Goal: Information Seeking & Learning: Learn about a topic

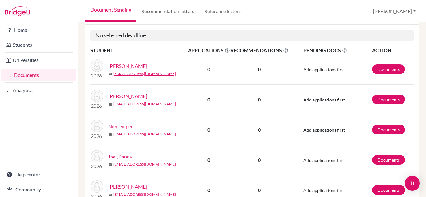
scroll to position [108, 0]
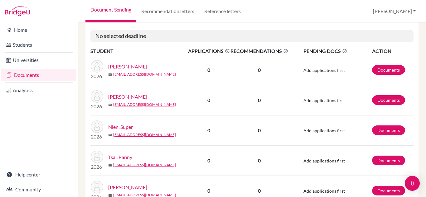
click at [130, 68] on link "[PERSON_NAME]" at bounding box center [127, 66] width 39 height 7
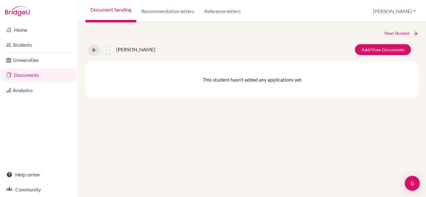
click at [45, 54] on li "Universities" at bounding box center [39, 60] width 78 height 15
click at [38, 52] on li "Students" at bounding box center [39, 44] width 78 height 15
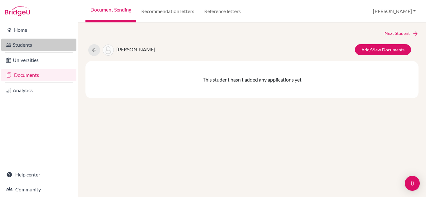
click at [31, 45] on link "Students" at bounding box center [38, 45] width 75 height 12
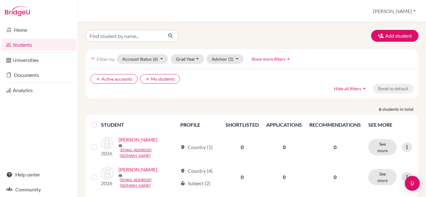
click at [43, 44] on link "Students" at bounding box center [38, 45] width 75 height 12
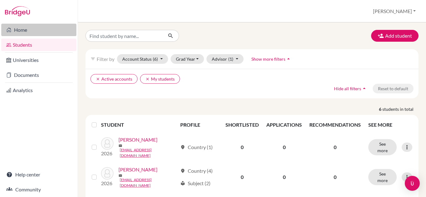
click at [27, 30] on link "Home" at bounding box center [38, 30] width 75 height 12
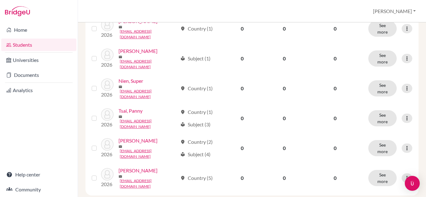
scroll to position [119, 0]
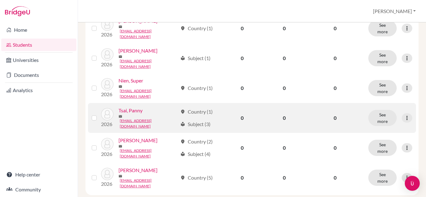
click at [133, 114] on link "Tsai, Panny" at bounding box center [130, 110] width 24 height 7
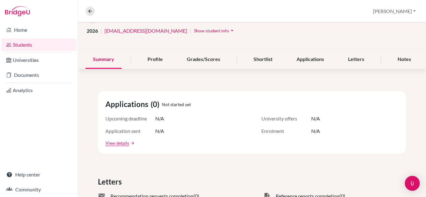
scroll to position [48, 0]
click at [154, 61] on div "Profile" at bounding box center [155, 60] width 30 height 18
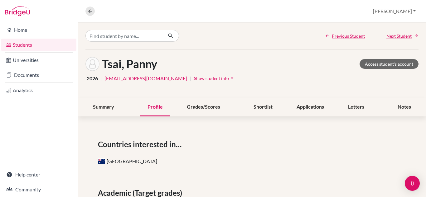
click at [31, 43] on link "Students" at bounding box center [38, 45] width 75 height 12
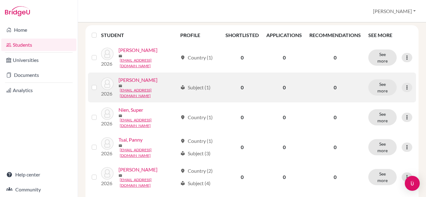
scroll to position [130, 0]
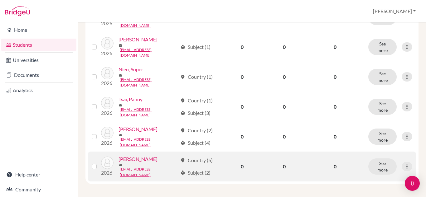
click at [129, 163] on link "[PERSON_NAME]" at bounding box center [137, 159] width 39 height 7
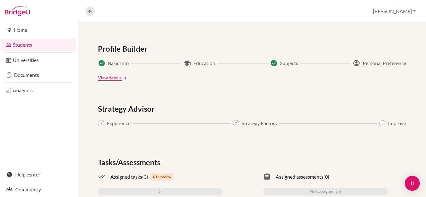
scroll to position [324, 0]
click at [208, 67] on div "check_circle Basic Info school Education check_circle Subjects account_circle P…" at bounding box center [252, 70] width 308 height 22
click at [199, 65] on span "Education" at bounding box center [204, 62] width 22 height 7
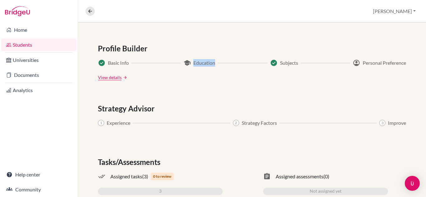
click at [199, 65] on span "Education" at bounding box center [204, 62] width 22 height 7
click at [196, 64] on span "Education" at bounding box center [204, 62] width 22 height 7
click at [190, 64] on div "school Education" at bounding box center [199, 62] width 32 height 7
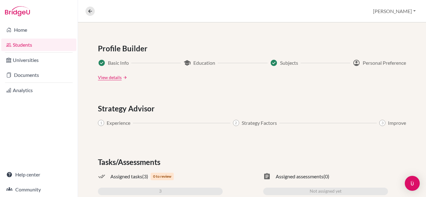
click at [209, 72] on div "check_circle Basic Info school Education check_circle Subjects account_circle P…" at bounding box center [252, 70] width 308 height 22
click at [202, 68] on div "check_circle Basic Info school Education check_circle Subjects account_circle P…" at bounding box center [252, 70] width 308 height 22
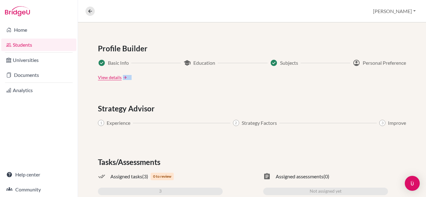
click at [202, 68] on div "check_circle Basic Info school Education check_circle Subjects account_circle P…" at bounding box center [252, 70] width 308 height 22
click at [235, 77] on div "View details arrow_forward" at bounding box center [252, 77] width 308 height 7
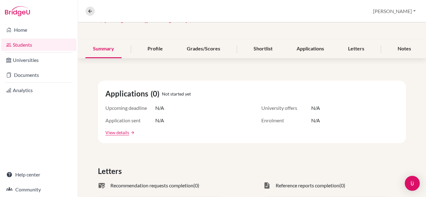
scroll to position [0, 0]
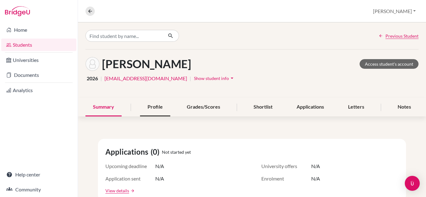
click at [149, 105] on div "Profile" at bounding box center [155, 107] width 30 height 18
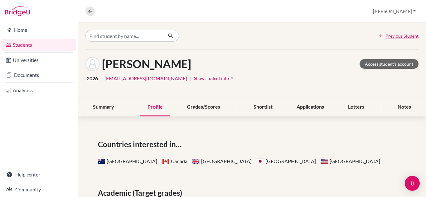
click at [160, 102] on div "Profile" at bounding box center [155, 107] width 30 height 18
click at [195, 52] on div "Yin, Ethan Access student's account 2026 | eyin26_student@ivycollegiate.org | S…" at bounding box center [252, 74] width 348 height 49
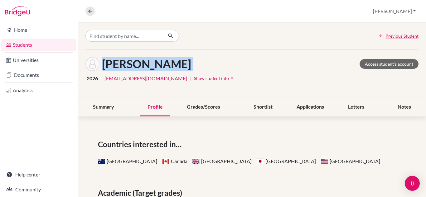
click at [195, 52] on div "Yin, Ethan Access student's account 2026 | eyin26_student@ivycollegiate.org | S…" at bounding box center [252, 74] width 348 height 49
click at [188, 53] on div "Yin, Ethan Access student's account 2026 | eyin26_student@ivycollegiate.org | S…" at bounding box center [252, 74] width 348 height 49
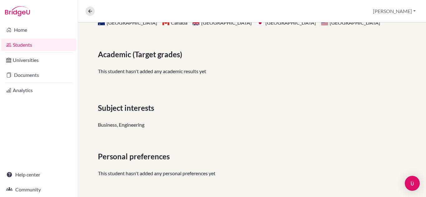
scroll to position [124, 0]
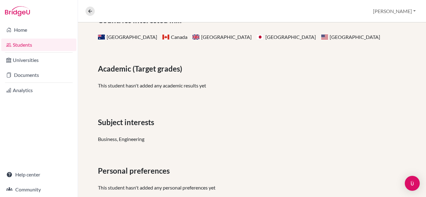
click at [174, 86] on p "This student hasn't added any academic results yet" at bounding box center [252, 85] width 308 height 7
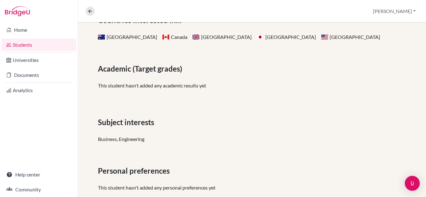
click at [158, 90] on div "Academic (Target grades) This student hasn't added any academic results yet" at bounding box center [252, 78] width 308 height 31
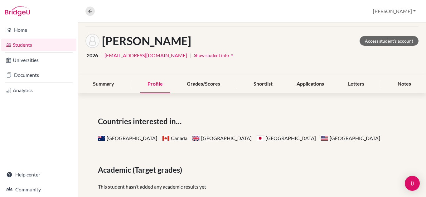
scroll to position [0, 0]
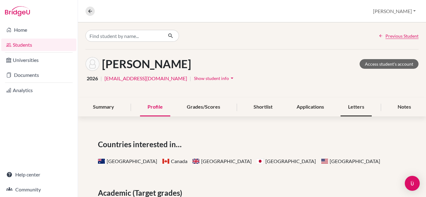
click at [356, 114] on div "Letters" at bounding box center [356, 107] width 31 height 18
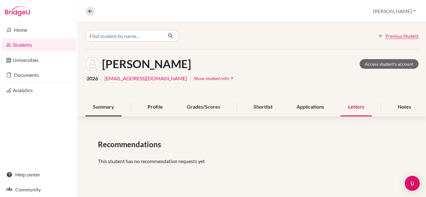
click at [93, 110] on div "Summary" at bounding box center [103, 107] width 36 height 18
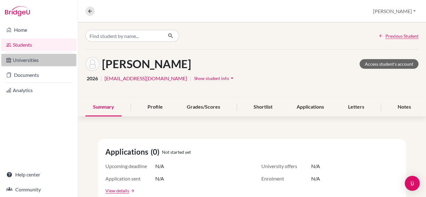
click at [31, 56] on link "Universities" at bounding box center [38, 60] width 75 height 12
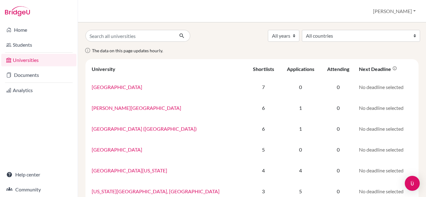
click at [142, 39] on input "Search all universities" at bounding box center [129, 36] width 89 height 12
click at [356, 41] on select "All countries Australia Canada China Hong Kong (China) Japan Netherlands Singap…" at bounding box center [361, 36] width 118 height 12
select select "14"
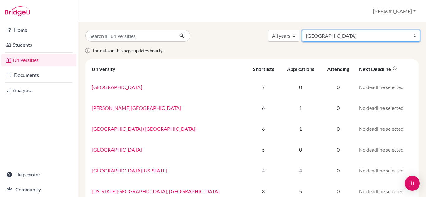
click at [348, 30] on select "All countries Australia Canada China Hong Kong (China) Japan Netherlands Singap…" at bounding box center [361, 36] width 118 height 12
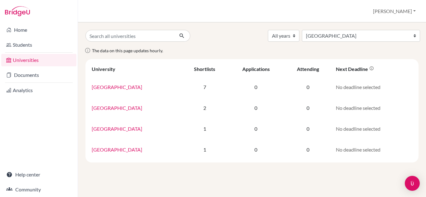
select select "14"
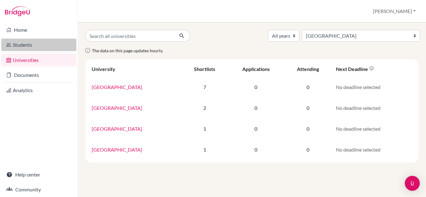
click at [35, 41] on link "Students" at bounding box center [38, 45] width 75 height 12
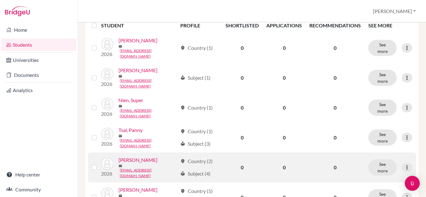
scroll to position [99, 0]
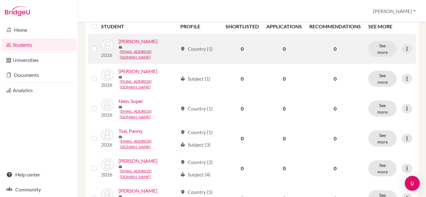
click at [123, 45] on link "[PERSON_NAME]" at bounding box center [137, 41] width 39 height 7
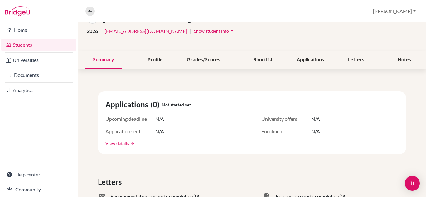
scroll to position [45, 0]
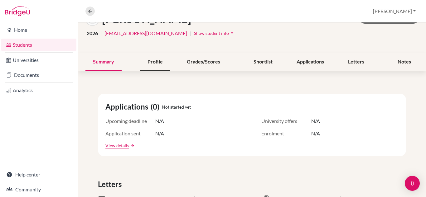
click at [156, 63] on div "Profile" at bounding box center [155, 62] width 30 height 18
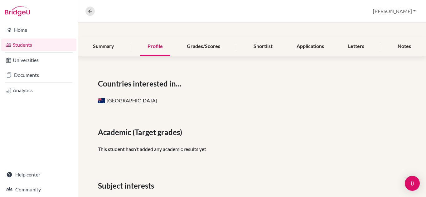
scroll to position [60, 0]
click at [118, 85] on span "Countries interested in…" at bounding box center [141, 84] width 86 height 11
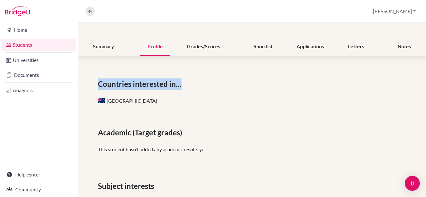
click at [118, 85] on span "Countries interested in…" at bounding box center [141, 84] width 86 height 11
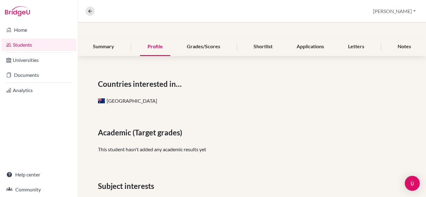
click at [107, 99] on span "[GEOGRAPHIC_DATA]" at bounding box center [127, 101] width 59 height 6
click at [121, 122] on div "Countries interested in… Australia Academic (Target grades) This student hasn't…" at bounding box center [252, 172] width 348 height 217
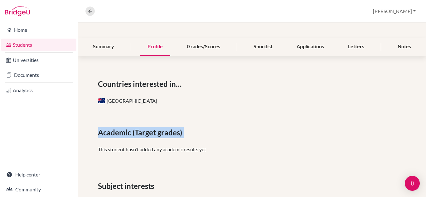
click at [121, 122] on div "Countries interested in… Australia Academic (Target grades) This student hasn't…" at bounding box center [252, 172] width 348 height 217
click at [121, 137] on span "Academic (Target grades)" at bounding box center [141, 132] width 87 height 11
click at [128, 149] on p "This student hasn't added any academic results yet" at bounding box center [252, 149] width 308 height 7
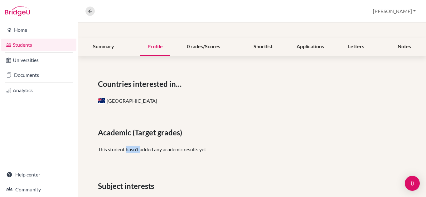
click at [128, 149] on p "This student hasn't added any academic results yet" at bounding box center [252, 149] width 308 height 7
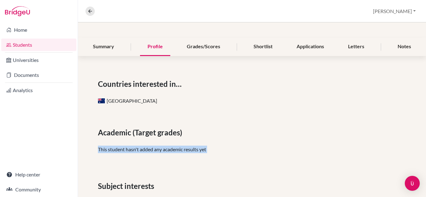
click at [128, 149] on p "This student hasn't added any academic results yet" at bounding box center [252, 149] width 308 height 7
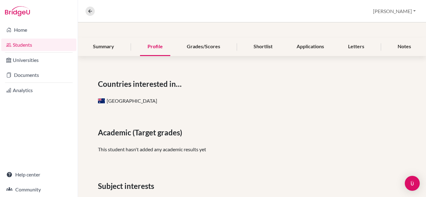
click at [117, 134] on span "Academic (Target grades)" at bounding box center [141, 132] width 87 height 11
click at [153, 130] on span "Academic (Target grades)" at bounding box center [141, 132] width 87 height 11
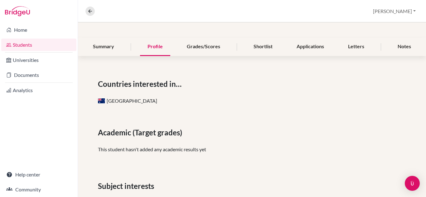
click at [131, 138] on span "Academic (Target grades)" at bounding box center [141, 132] width 87 height 11
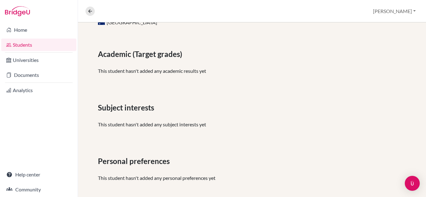
scroll to position [144, 0]
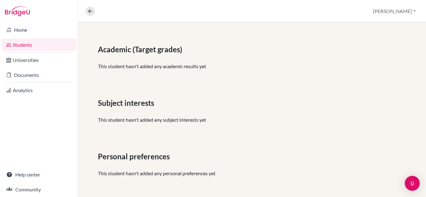
click at [148, 111] on div "Subject interests This student hasn't added any subject interests yet" at bounding box center [252, 113] width 308 height 31
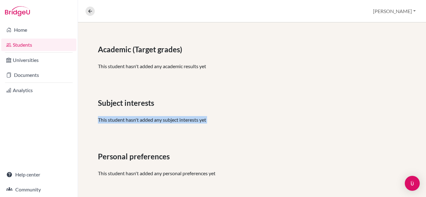
click at [148, 111] on div "Subject interests This student hasn't added any subject interests yet" at bounding box center [252, 113] width 308 height 31
click at [130, 117] on p "This student hasn't added any subject interests yet" at bounding box center [252, 119] width 308 height 7
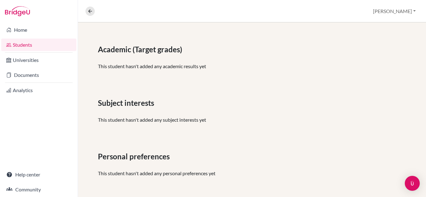
click at [130, 166] on div "Personal preferences This student hasn't added any personal preferences yet" at bounding box center [252, 166] width 308 height 31
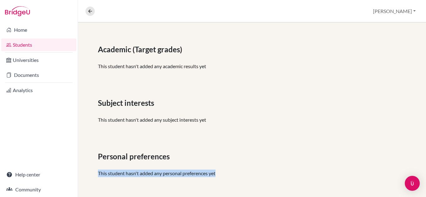
click at [130, 166] on div "Personal preferences This student hasn't added any personal preferences yet" at bounding box center [252, 166] width 308 height 31
click at [215, 173] on p "This student hasn't added any personal preferences yet" at bounding box center [252, 173] width 308 height 7
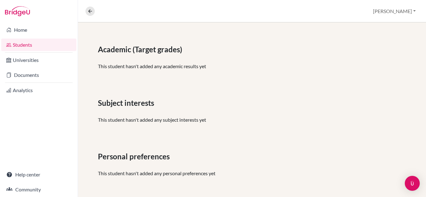
click at [161, 156] on span "Personal preferences" at bounding box center [135, 156] width 74 height 11
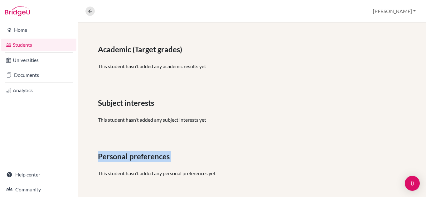
click at [161, 156] on span "Personal preferences" at bounding box center [135, 156] width 74 height 11
click at [137, 162] on span "Personal preferences" at bounding box center [135, 156] width 74 height 11
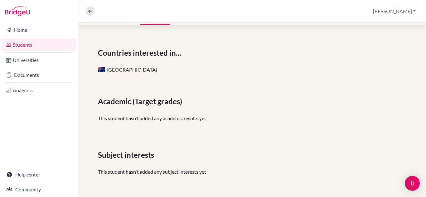
scroll to position [0, 0]
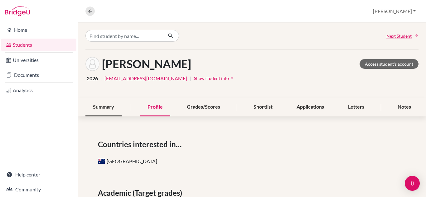
click at [108, 105] on div "Summary" at bounding box center [103, 107] width 36 height 18
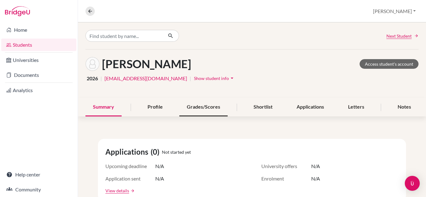
click at [220, 111] on div "Grades/Scores" at bounding box center [203, 107] width 48 height 18
click at [201, 109] on div "Grades/Scores" at bounding box center [203, 107] width 48 height 18
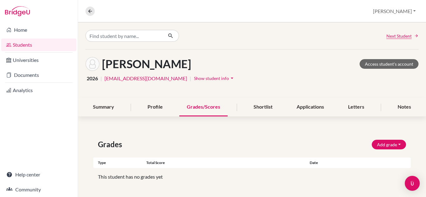
click at [205, 113] on div "Grades/Scores" at bounding box center [203, 107] width 48 height 18
click at [154, 108] on div "Profile" at bounding box center [155, 107] width 30 height 18
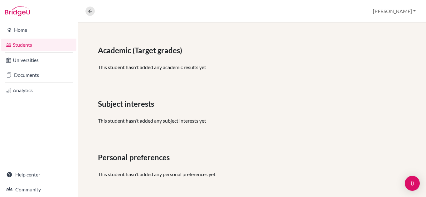
scroll to position [144, 0]
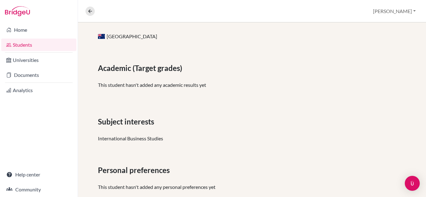
scroll to position [139, 0]
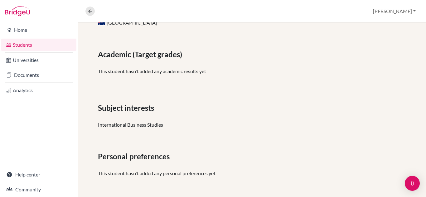
click at [133, 121] on div "Subject interests International Business Studies" at bounding box center [252, 116] width 308 height 26
click at [116, 133] on div "Countries interested in… Australia Academic (Target grades) This student hasn't…" at bounding box center [252, 91] width 348 height 212
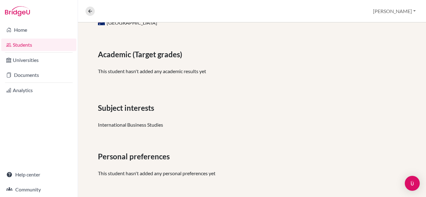
click at [124, 154] on span "Personal preferences" at bounding box center [135, 156] width 74 height 11
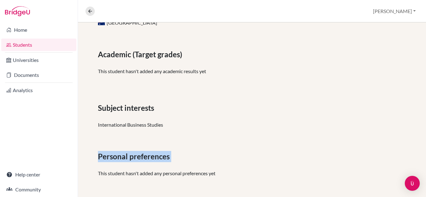
click at [124, 154] on span "Personal preferences" at bounding box center [135, 156] width 74 height 11
click at [142, 161] on span "Personal preferences" at bounding box center [135, 156] width 74 height 11
click at [145, 161] on span "Personal preferences" at bounding box center [135, 156] width 74 height 11
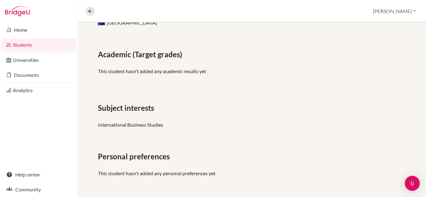
click at [122, 157] on span "Personal preferences" at bounding box center [135, 156] width 74 height 11
click at [145, 65] on div "Academic (Target grades) This student hasn't added any academic results yet" at bounding box center [252, 64] width 308 height 31
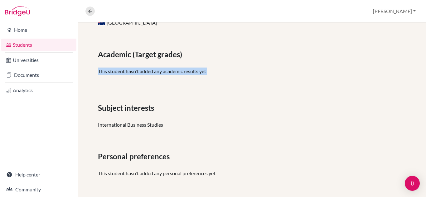
click at [132, 60] on div "Academic (Target grades) This student hasn't added any academic results yet" at bounding box center [252, 64] width 308 height 31
click at [125, 52] on span "Academic (Target grades)" at bounding box center [141, 54] width 87 height 11
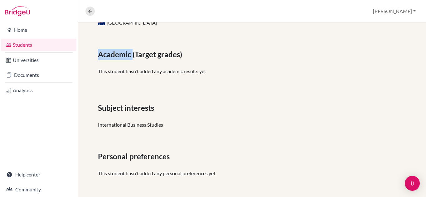
click at [125, 52] on span "Academic (Target grades)" at bounding box center [141, 54] width 87 height 11
click at [161, 61] on div "Academic (Target grades) This student hasn't added any academic results yet" at bounding box center [252, 64] width 308 height 31
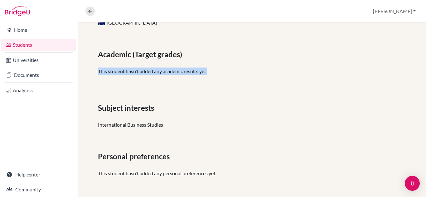
click at [161, 61] on div "Academic (Target grades) This student hasn't added any academic results yet" at bounding box center [252, 64] width 308 height 31
click at [167, 50] on span "Academic (Target grades)" at bounding box center [141, 54] width 87 height 11
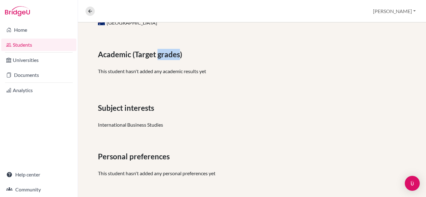
click at [167, 50] on span "Academic (Target grades)" at bounding box center [141, 54] width 87 height 11
click at [181, 52] on span "Academic (Target grades)" at bounding box center [141, 54] width 87 height 11
click at [190, 53] on div "Academic (Target grades)" at bounding box center [252, 54] width 308 height 11
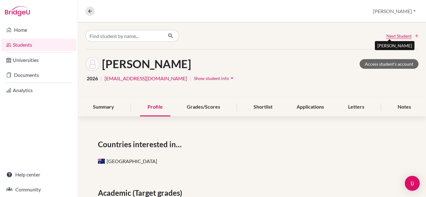
click at [394, 35] on span "Next Student" at bounding box center [398, 36] width 25 height 7
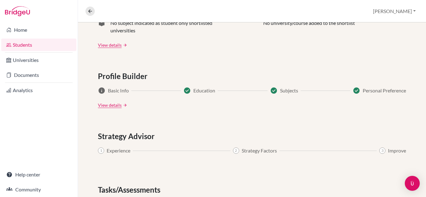
scroll to position [351, 0]
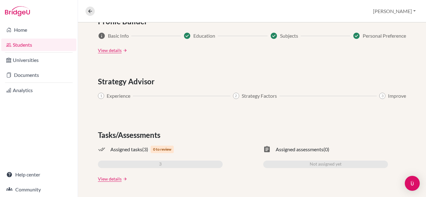
click at [159, 154] on div "done_all Assigned tasks (3) 0 to review 3" at bounding box center [160, 157] width 125 height 22
click at [116, 178] on link "View details" at bounding box center [110, 179] width 24 height 7
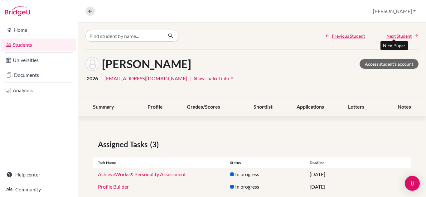
click at [391, 37] on span "Next Student" at bounding box center [398, 36] width 25 height 7
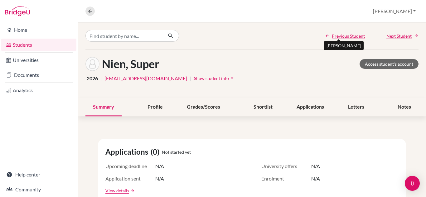
click at [340, 36] on span "Previous Student" at bounding box center [348, 36] width 33 height 7
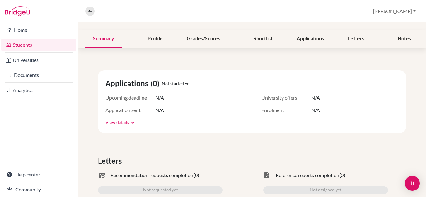
scroll to position [57, 0]
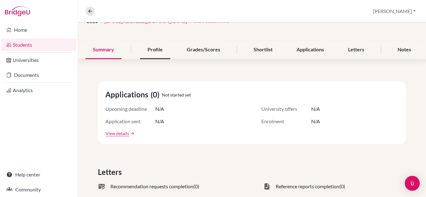
click at [158, 43] on div "Profile" at bounding box center [155, 50] width 30 height 18
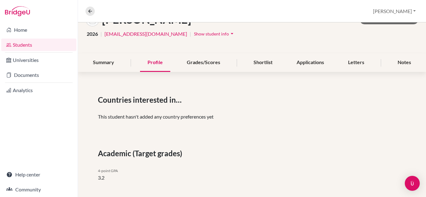
scroll to position [2, 0]
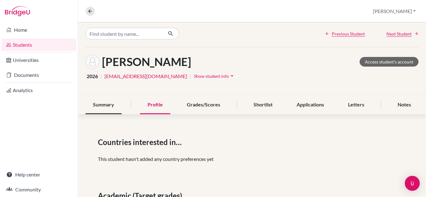
click at [101, 105] on div "Summary" at bounding box center [103, 105] width 36 height 18
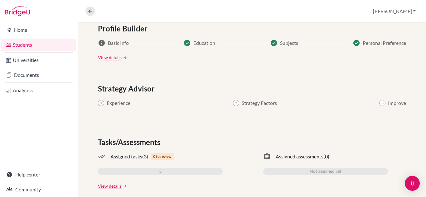
scroll to position [351, 0]
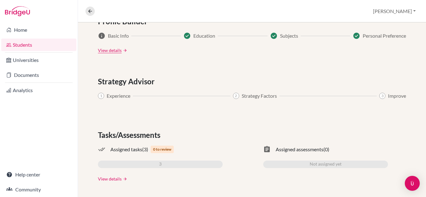
click at [112, 180] on link "View details" at bounding box center [110, 179] width 24 height 7
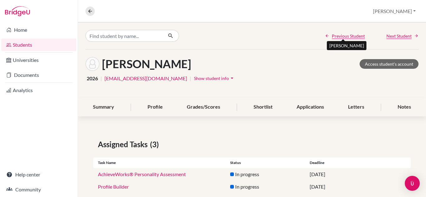
click at [341, 35] on span "Previous Student" at bounding box center [348, 36] width 33 height 7
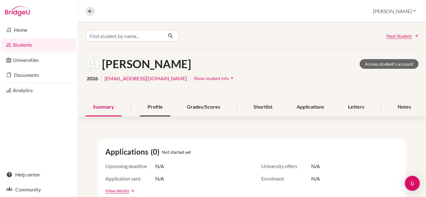
click at [156, 110] on div "Profile" at bounding box center [155, 107] width 30 height 18
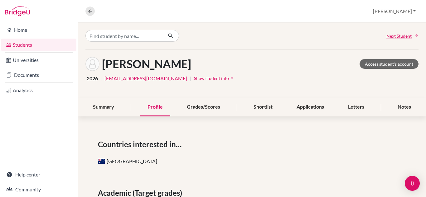
scroll to position [139, 0]
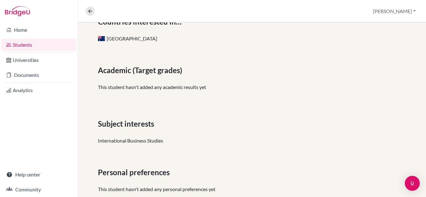
scroll to position [139, 0]
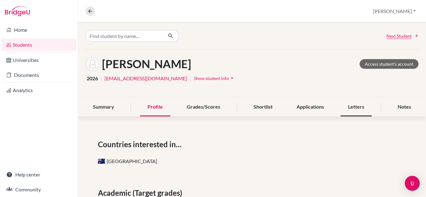
click at [352, 104] on div "Letters" at bounding box center [356, 107] width 31 height 18
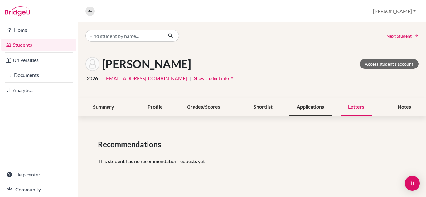
click at [306, 105] on div "Applications" at bounding box center [310, 107] width 42 height 18
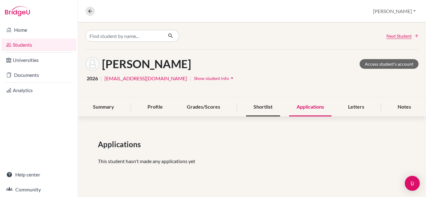
click at [268, 104] on div "Shortlist" at bounding box center [263, 107] width 34 height 18
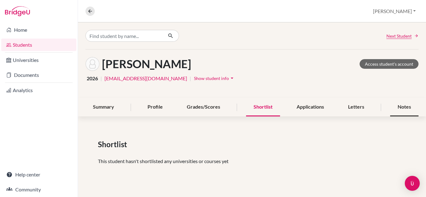
click at [398, 111] on div "Notes" at bounding box center [404, 107] width 28 height 18
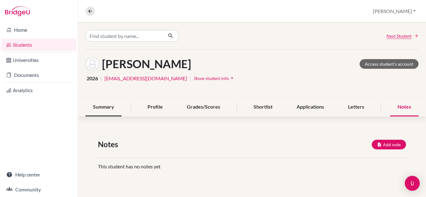
click at [100, 106] on div "Summary" at bounding box center [103, 107] width 36 height 18
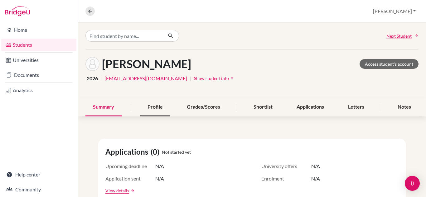
click at [161, 109] on div "Profile" at bounding box center [155, 107] width 30 height 18
